Goal: Transaction & Acquisition: Purchase product/service

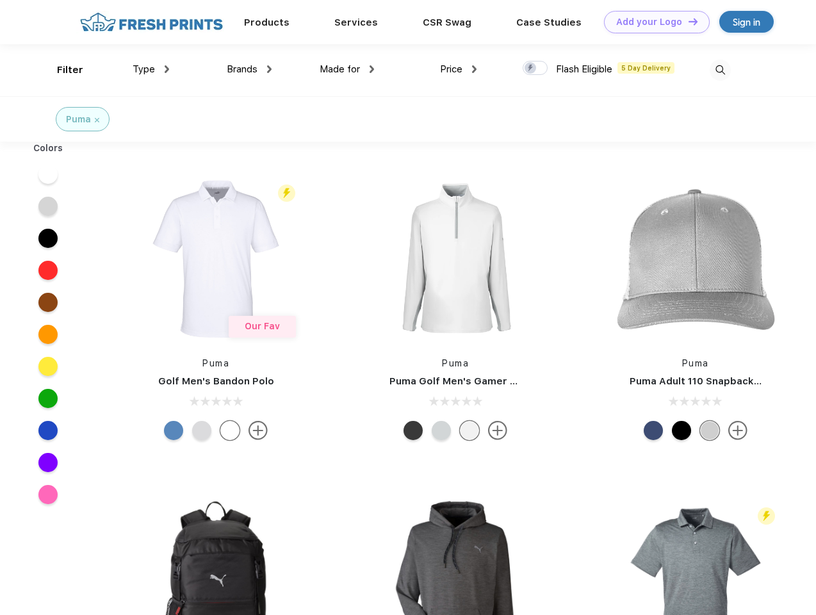
scroll to position [1, 0]
click at [652, 22] on link "Add your Logo Design Tool" at bounding box center [657, 22] width 106 height 22
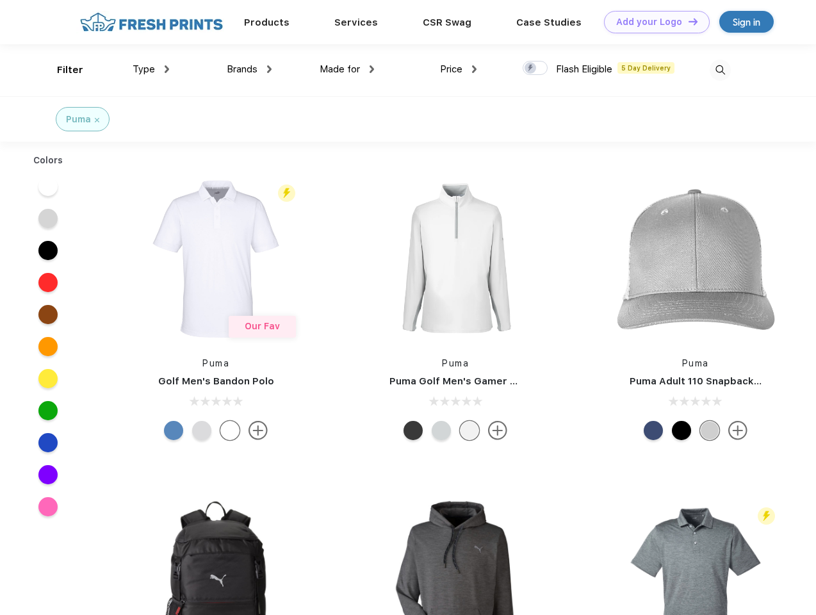
click at [0, 0] on div "Design Tool" at bounding box center [0, 0] width 0 height 0
click at [687, 21] on link "Add your Logo Design Tool" at bounding box center [657, 22] width 106 height 22
click at [61, 70] on div "Filter" at bounding box center [70, 70] width 26 height 15
click at [151, 69] on span "Type" at bounding box center [144, 69] width 22 height 12
click at [249, 69] on span "Brands" at bounding box center [242, 69] width 31 height 12
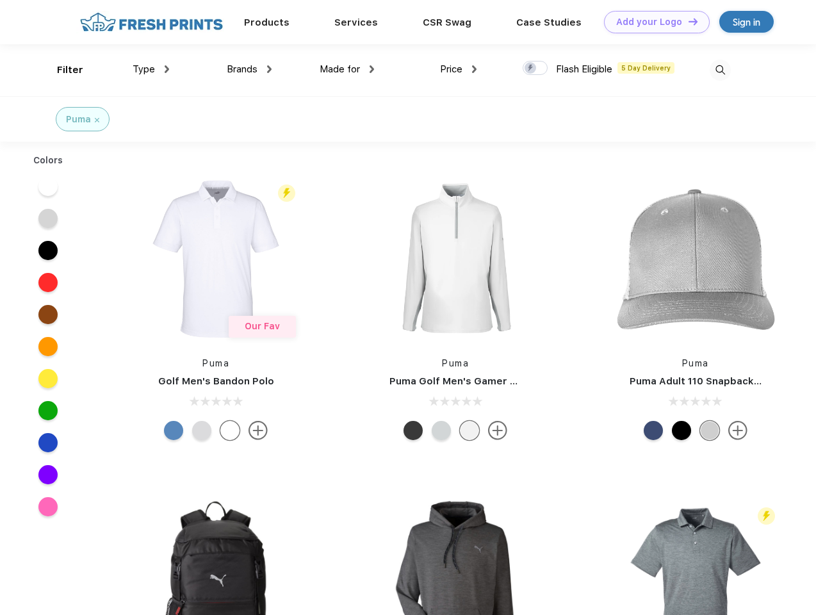
click at [347, 69] on span "Made for" at bounding box center [340, 69] width 40 height 12
click at [458, 69] on span "Price" at bounding box center [451, 69] width 22 height 12
click at [535, 69] on div at bounding box center [534, 68] width 25 height 14
click at [531, 69] on input "checkbox" at bounding box center [526, 64] width 8 height 8
click at [720, 70] on img at bounding box center [719, 70] width 21 height 21
